Goal: Task Accomplishment & Management: Use online tool/utility

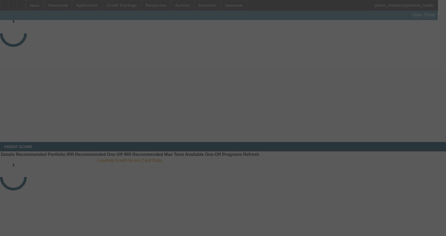
select select "3"
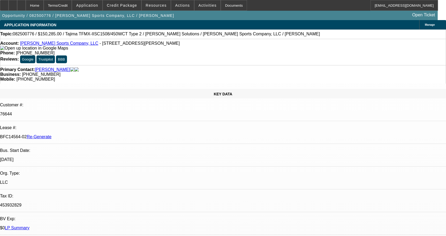
select select "0"
select select "2"
select select "0"
select select "2"
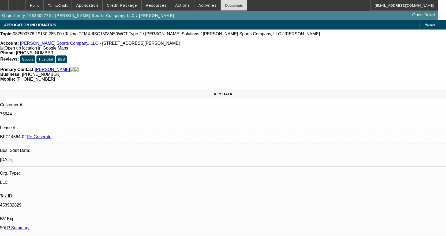
click at [228, 5] on div "Documents" at bounding box center [234, 5] width 26 height 11
click at [202, 5] on span "Activities" at bounding box center [207, 5] width 18 height 4
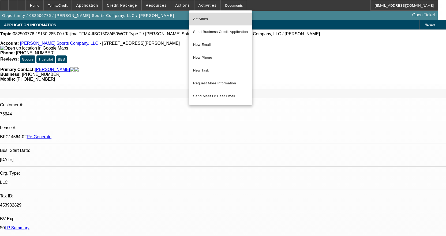
click at [202, 17] on span "Activities" at bounding box center [220, 19] width 55 height 6
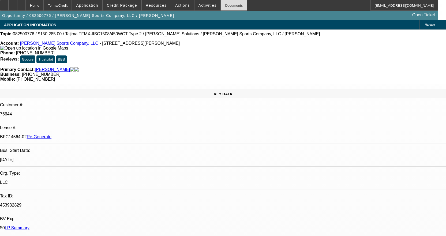
click at [224, 7] on div "Documents" at bounding box center [234, 5] width 26 height 11
click at [233, 5] on div "Documents" at bounding box center [234, 5] width 26 height 11
click at [227, 5] on div "Documents" at bounding box center [234, 5] width 26 height 11
click at [229, 4] on div "Documents" at bounding box center [234, 5] width 26 height 11
click at [198, 6] on span "Activities" at bounding box center [207, 5] width 18 height 4
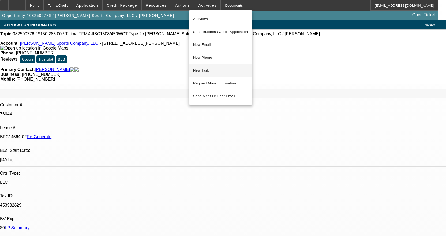
click at [213, 69] on span "New Task" at bounding box center [220, 70] width 55 height 6
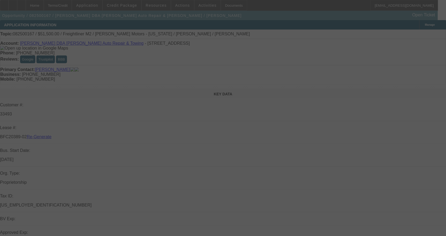
select select "3"
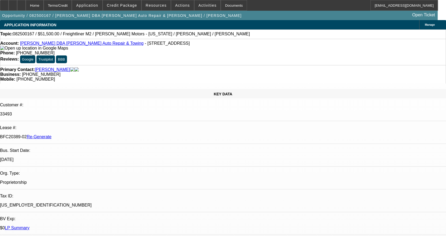
select select "0"
select select "2"
select select "0"
select select "6"
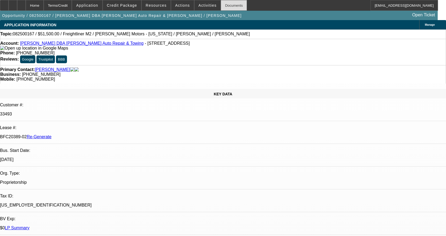
click at [226, 6] on div "Documents" at bounding box center [234, 5] width 26 height 11
click at [198, 4] on span "Activities" at bounding box center [207, 5] width 18 height 4
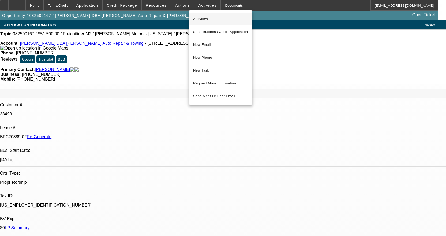
click at [198, 15] on button "Activities" at bounding box center [220, 19] width 63 height 13
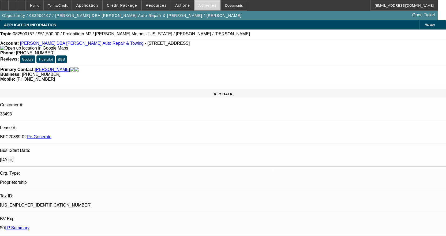
click at [203, 3] on span "Activities" at bounding box center [207, 5] width 18 height 4
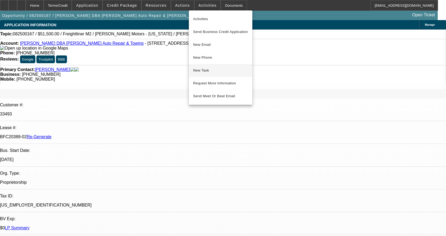
click at [201, 72] on span "New Task" at bounding box center [220, 70] width 55 height 6
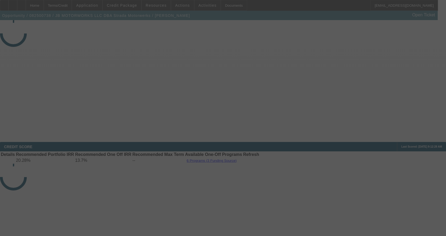
select select "3"
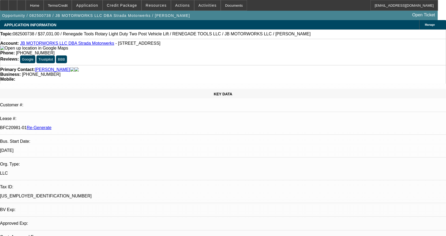
select select "0"
select select "3"
select select "0.1"
select select "4"
